Goal: Information Seeking & Learning: Learn about a topic

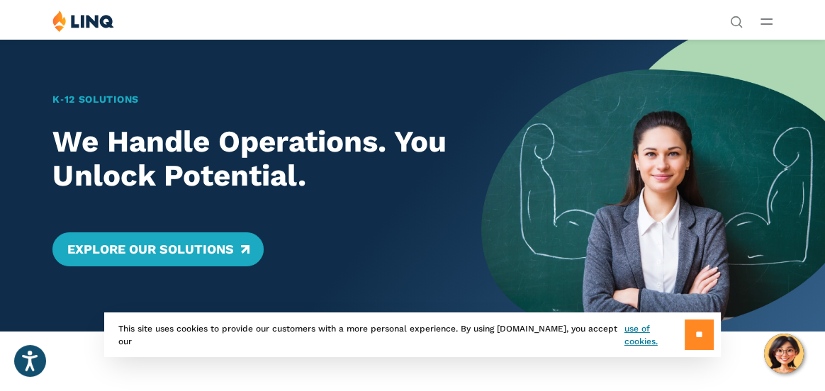
click at [703, 339] on input "**" at bounding box center [699, 335] width 29 height 30
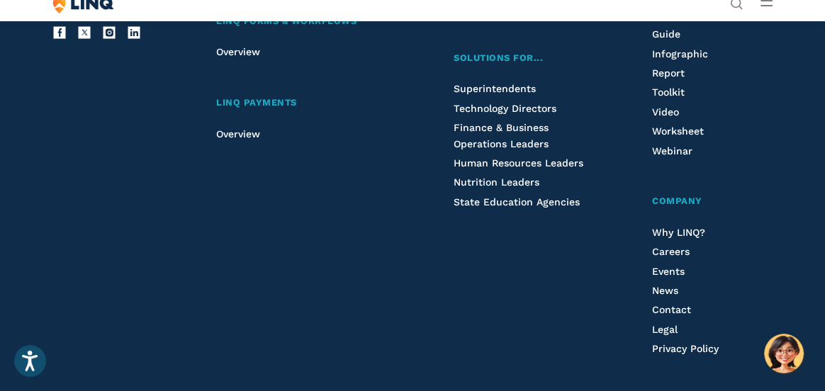
scroll to position [3619, 0]
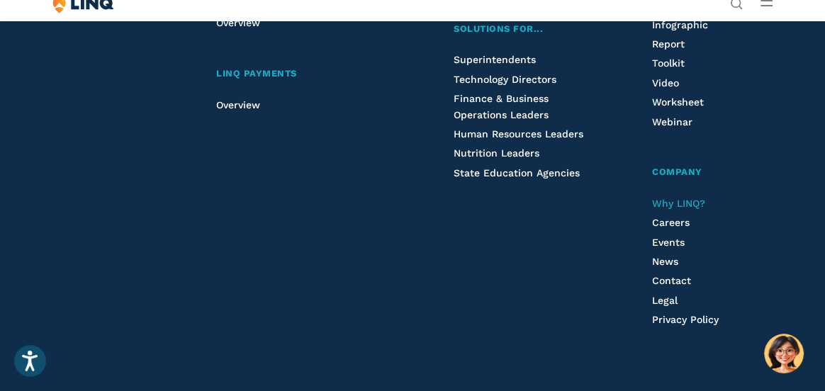
click at [695, 198] on span "Why LINQ?" at bounding box center [678, 203] width 53 height 11
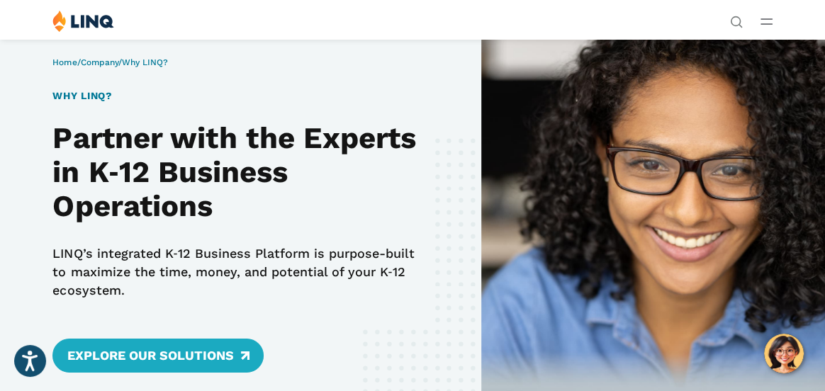
click at [438, 293] on div "Home / Company / Why LINQ? Why LINQ? Partner with the Experts in K‑12 Business …" at bounding box center [240, 237] width 481 height 396
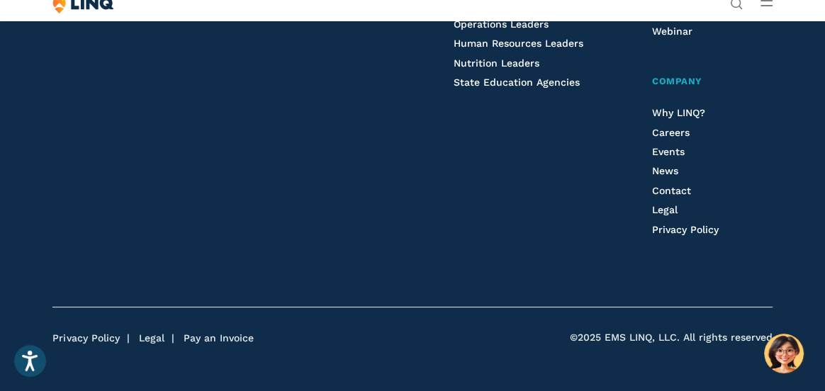
scroll to position [2709, 0]
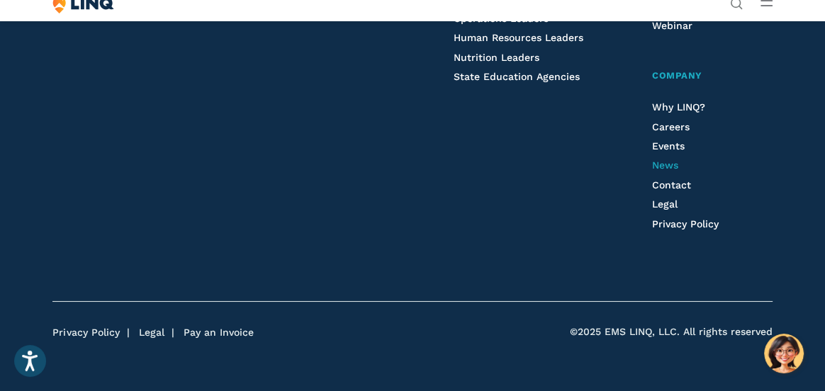
click at [675, 161] on span "News" at bounding box center [665, 165] width 26 height 11
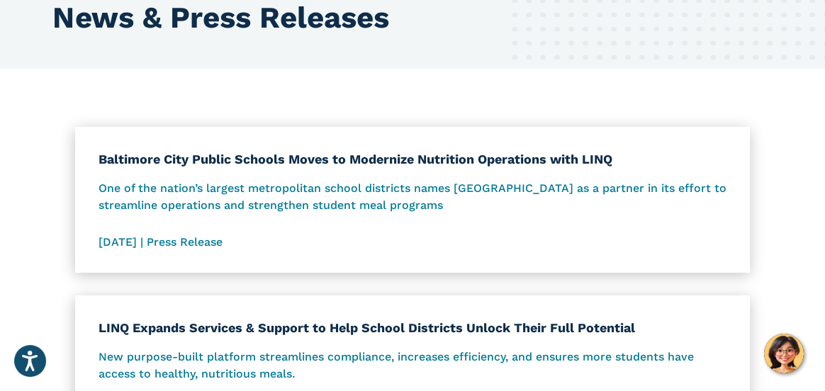
scroll to position [113, 0]
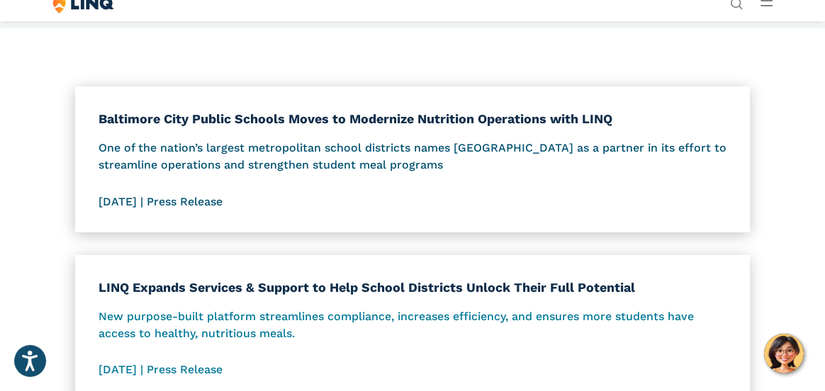
click at [447, 145] on p "One of the nation’s largest metropolitan school districts names LINQ as a partn…" at bounding box center [412, 157] width 629 height 35
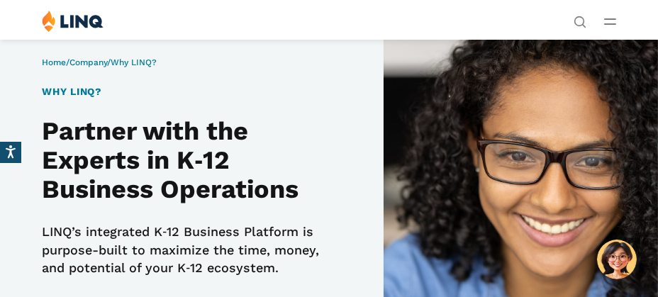
drag, startPoint x: 284, startPoint y: 269, endPoint x: 30, endPoint y: 235, distance: 256.0
click at [30, 235] on div "Home / Company / Why LINQ? Why LINQ? Partner with the Experts in K‑12 Business …" at bounding box center [192, 223] width 384 height 369
copy p "LINQ’s integrated K‑12 Business Platform is purpose-built to maximize the time,…"
